Goal: Information Seeking & Learning: Learn about a topic

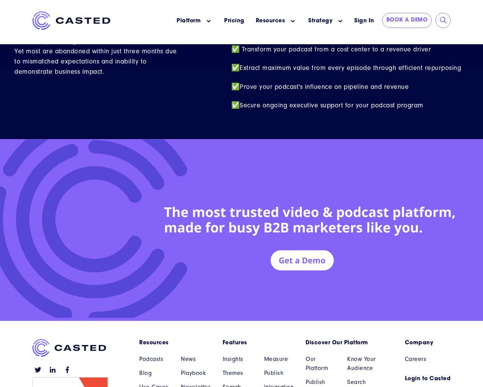
scroll to position [3301, 0]
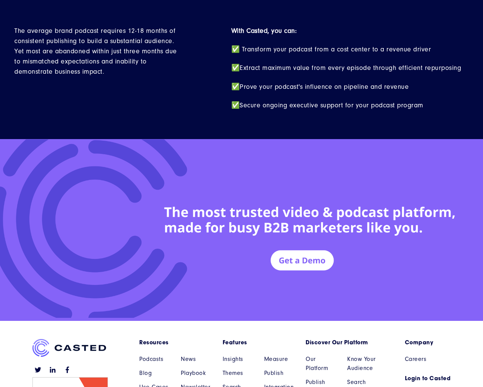
scroll to position [3301, 0]
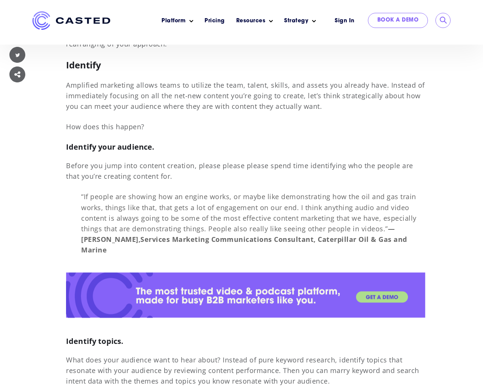
scroll to position [5662, 0]
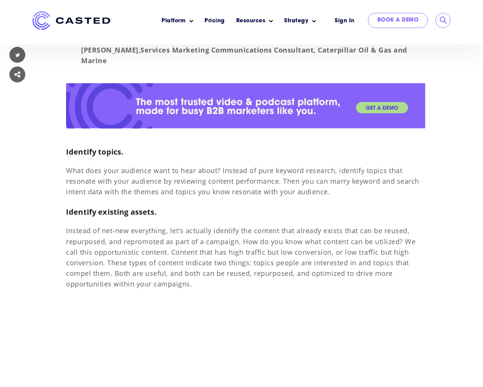
scroll to position [5662, 0]
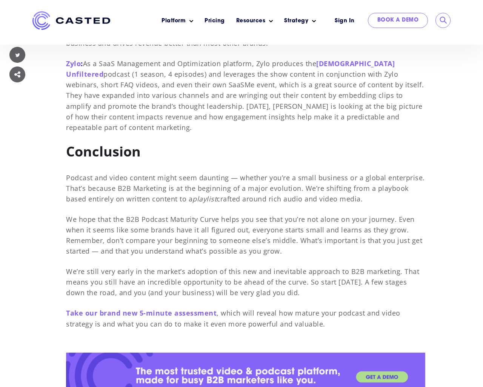
scroll to position [5662, 0]
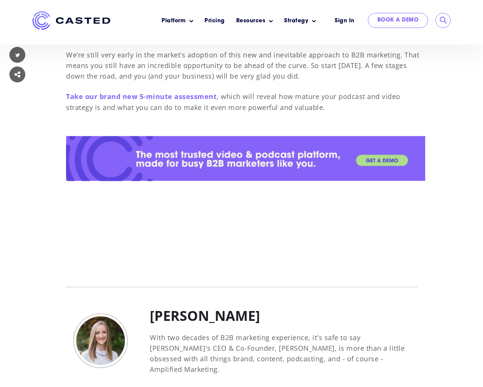
scroll to position [5662, 0]
